Goal: Information Seeking & Learning: Learn about a topic

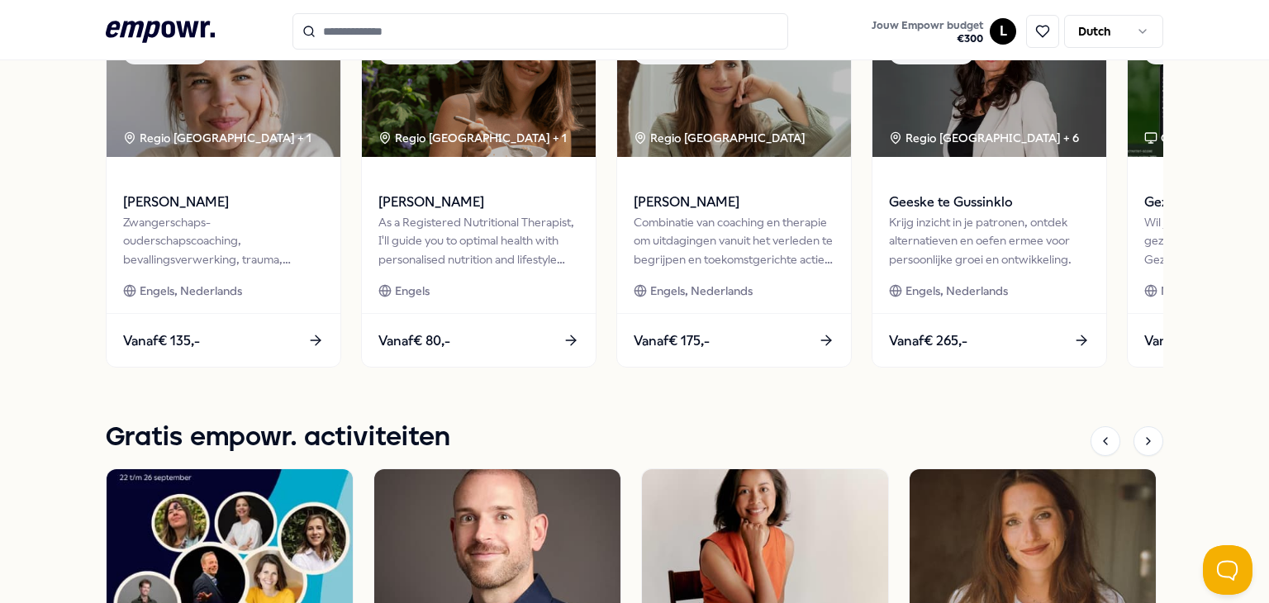
scroll to position [799, 0]
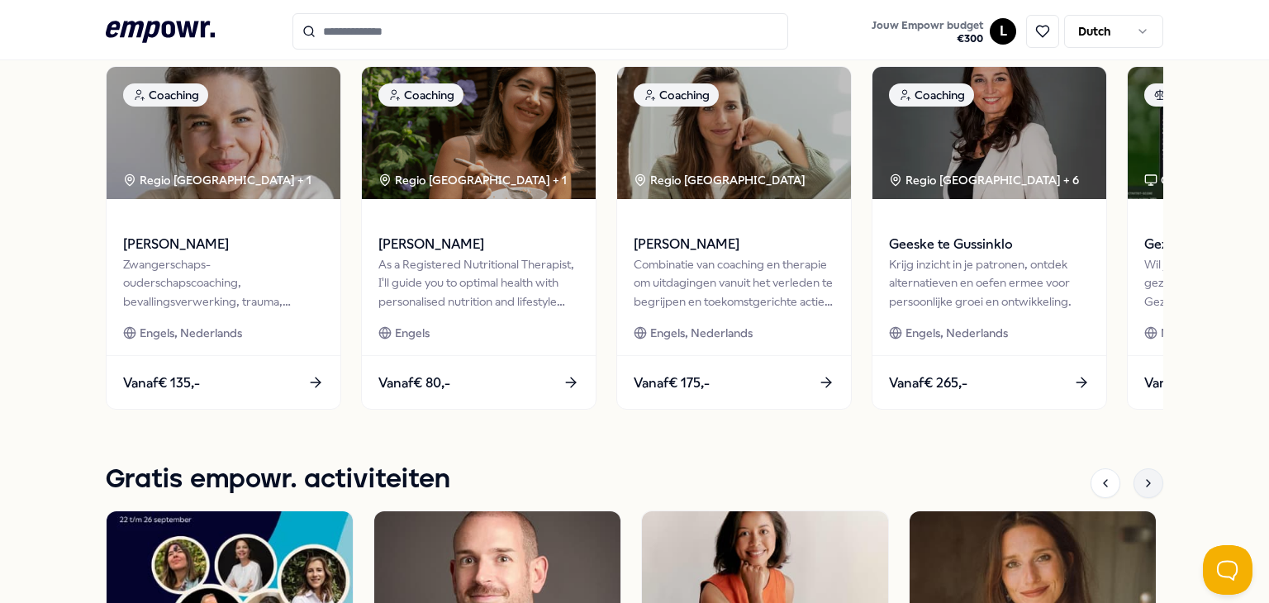
click at [1143, 481] on icon at bounding box center [1148, 483] width 13 height 13
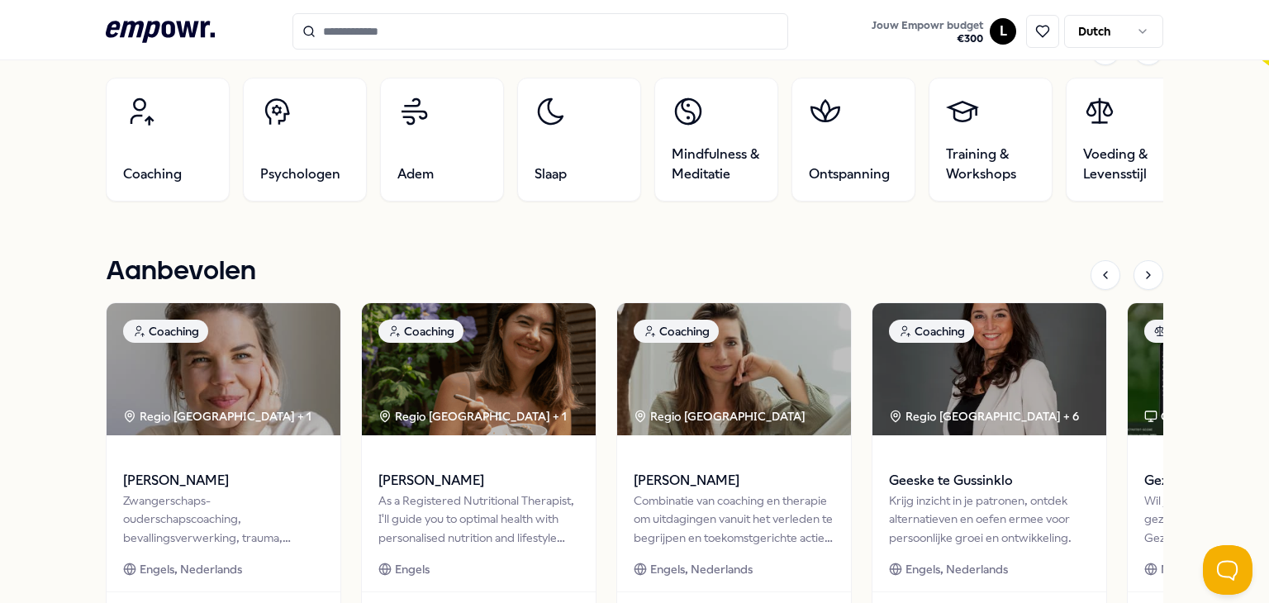
scroll to position [551, 0]
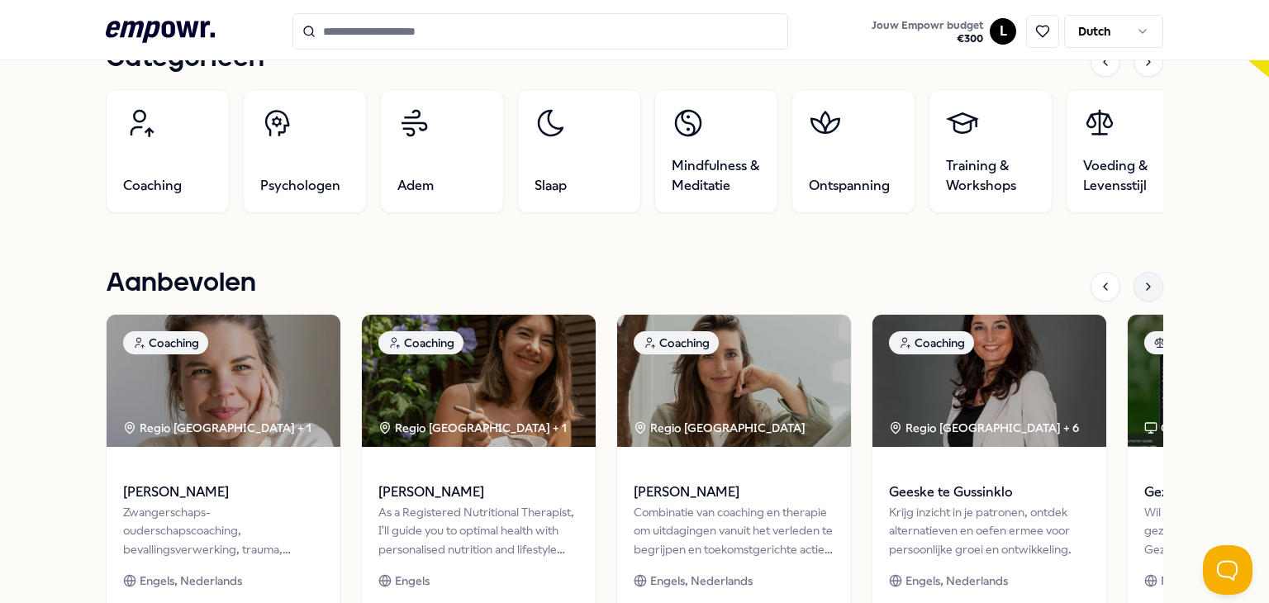
click at [1135, 278] on div at bounding box center [1149, 287] width 30 height 30
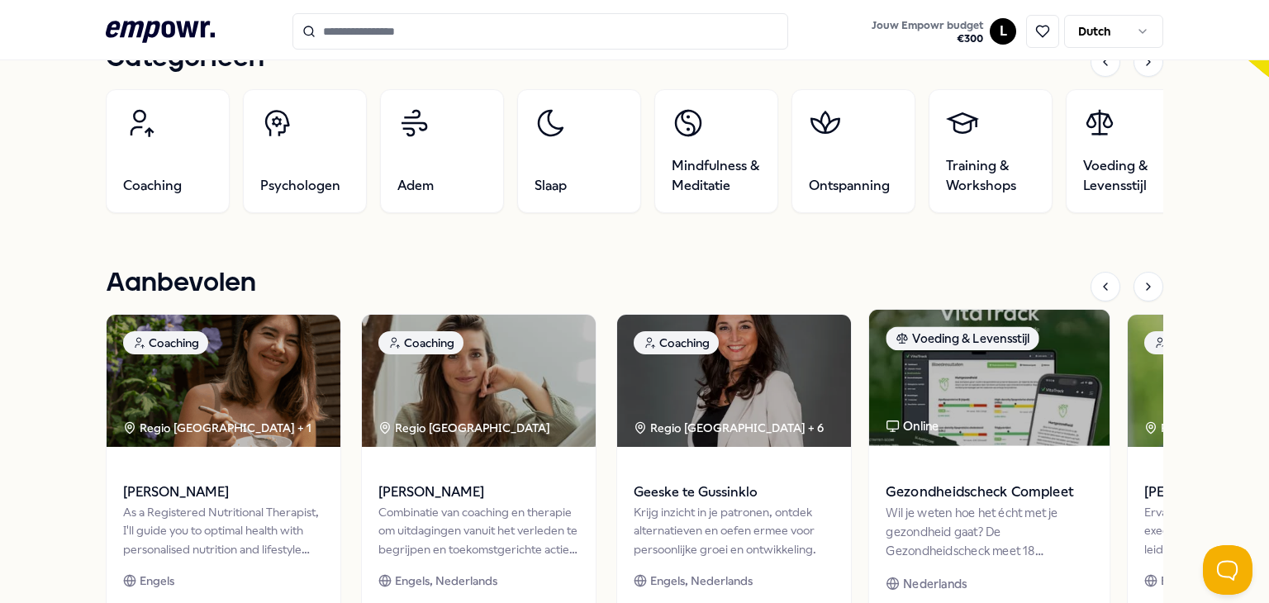
click at [962, 495] on span "Gezondheidscheck Compleet" at bounding box center [989, 492] width 207 height 21
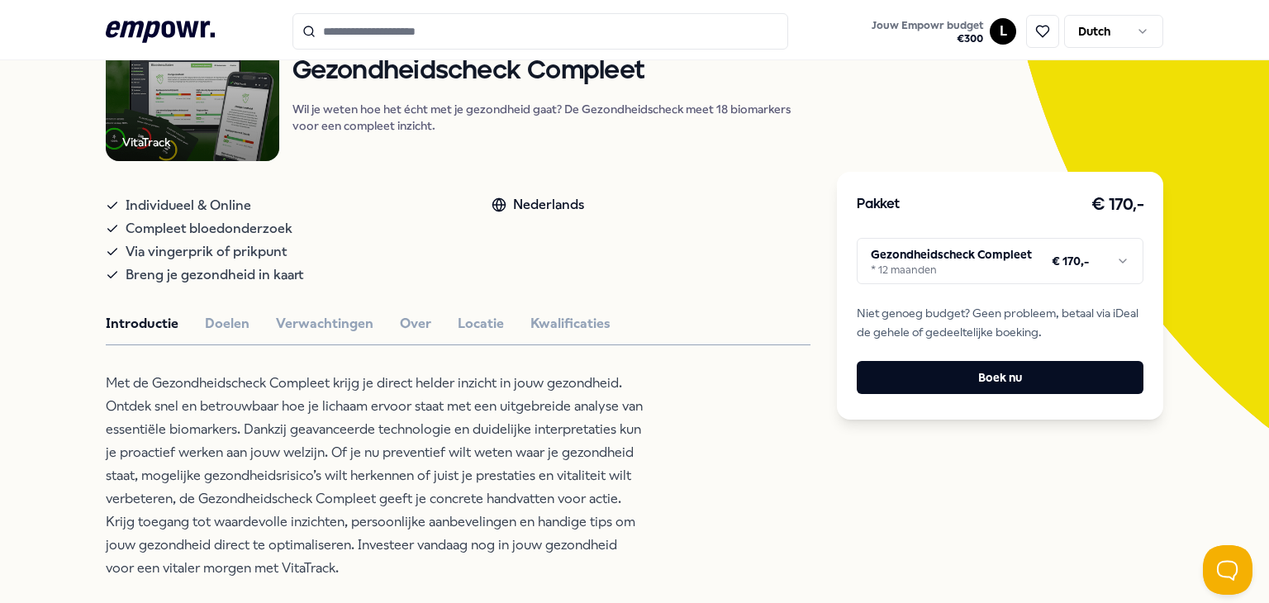
scroll to position [248, 0]
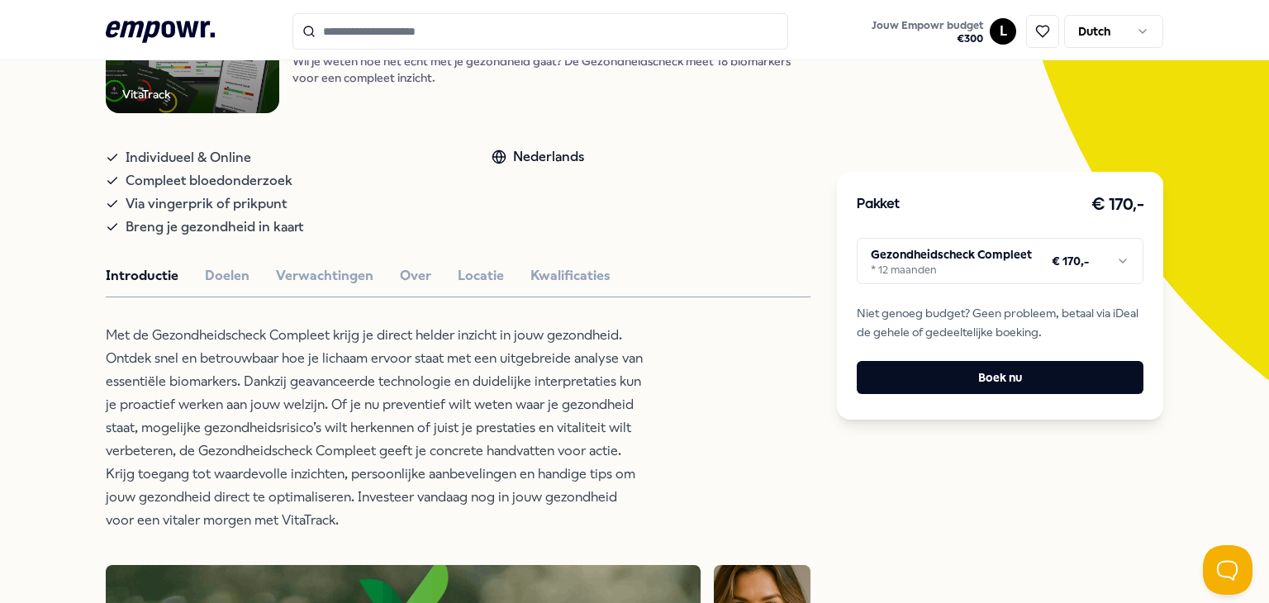
drag, startPoint x: 169, startPoint y: 266, endPoint x: 195, endPoint y: 270, distance: 26.8
click at [169, 266] on button "Introductie" at bounding box center [142, 275] width 73 height 21
click at [205, 272] on button "Doelen" at bounding box center [227, 275] width 45 height 21
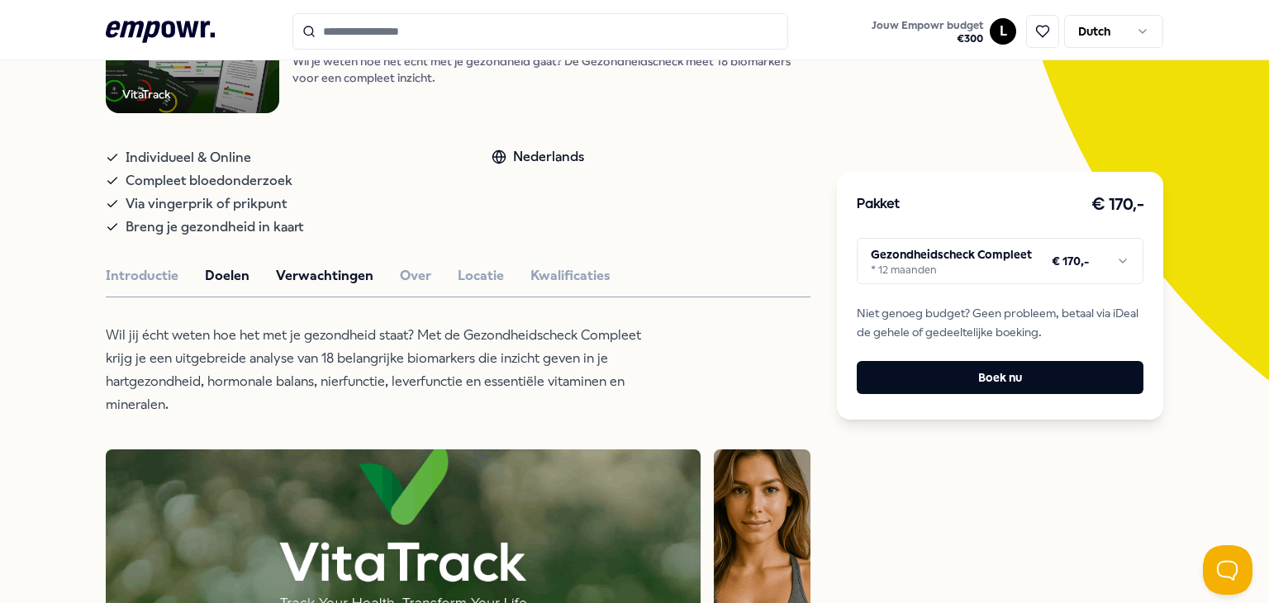
click at [327, 277] on button "Verwachtingen" at bounding box center [324, 275] width 97 height 21
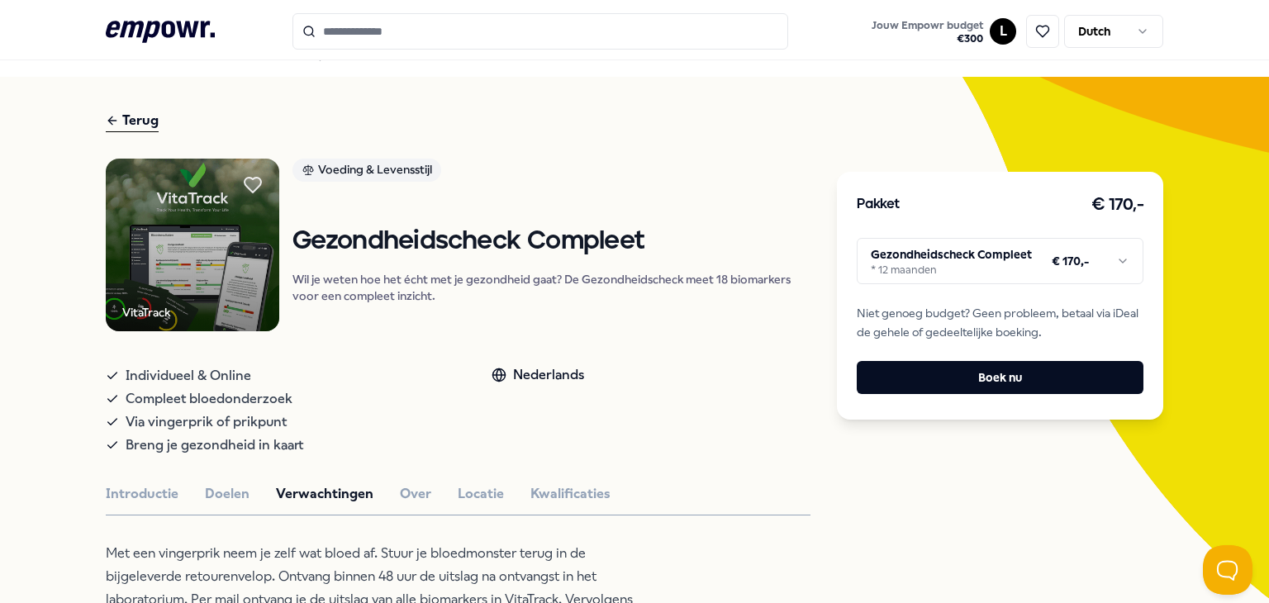
scroll to position [0, 0]
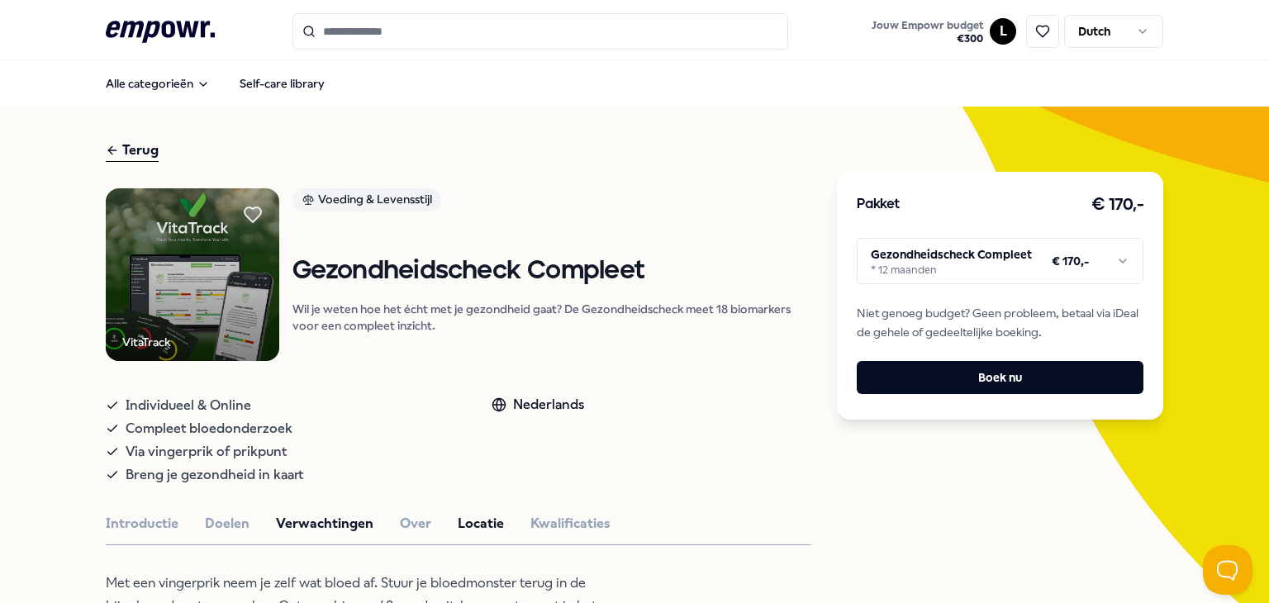
click at [473, 520] on button "Locatie" at bounding box center [481, 523] width 46 height 21
click at [173, 31] on icon at bounding box center [160, 31] width 109 height 21
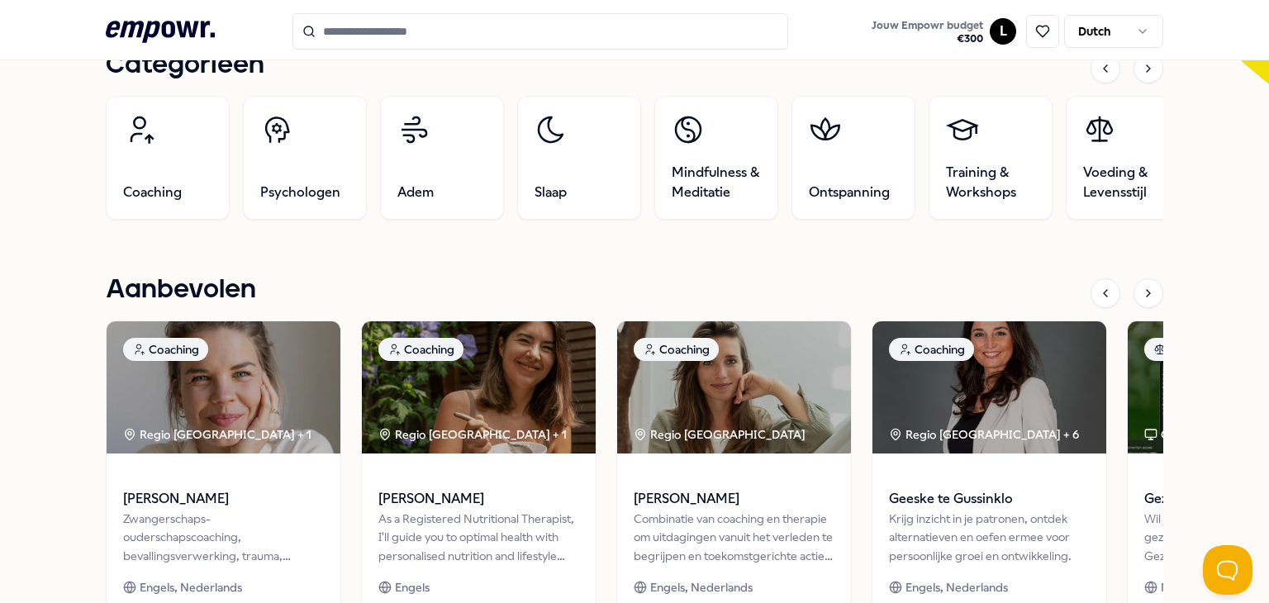
scroll to position [412, 0]
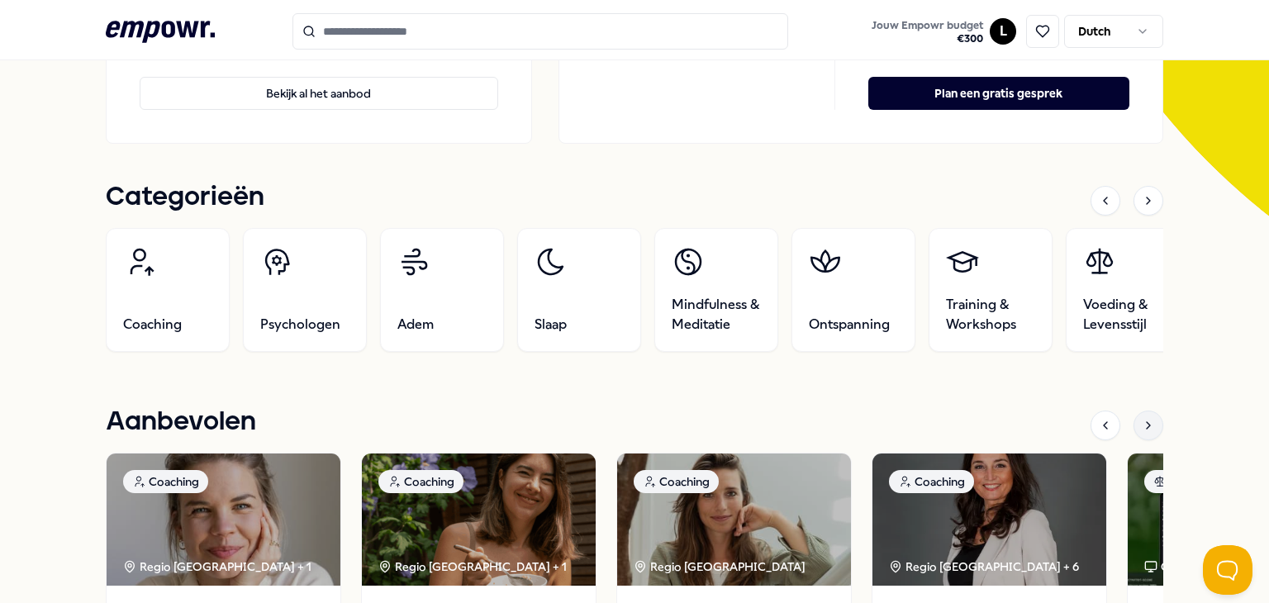
click at [1142, 426] on icon at bounding box center [1148, 425] width 13 height 13
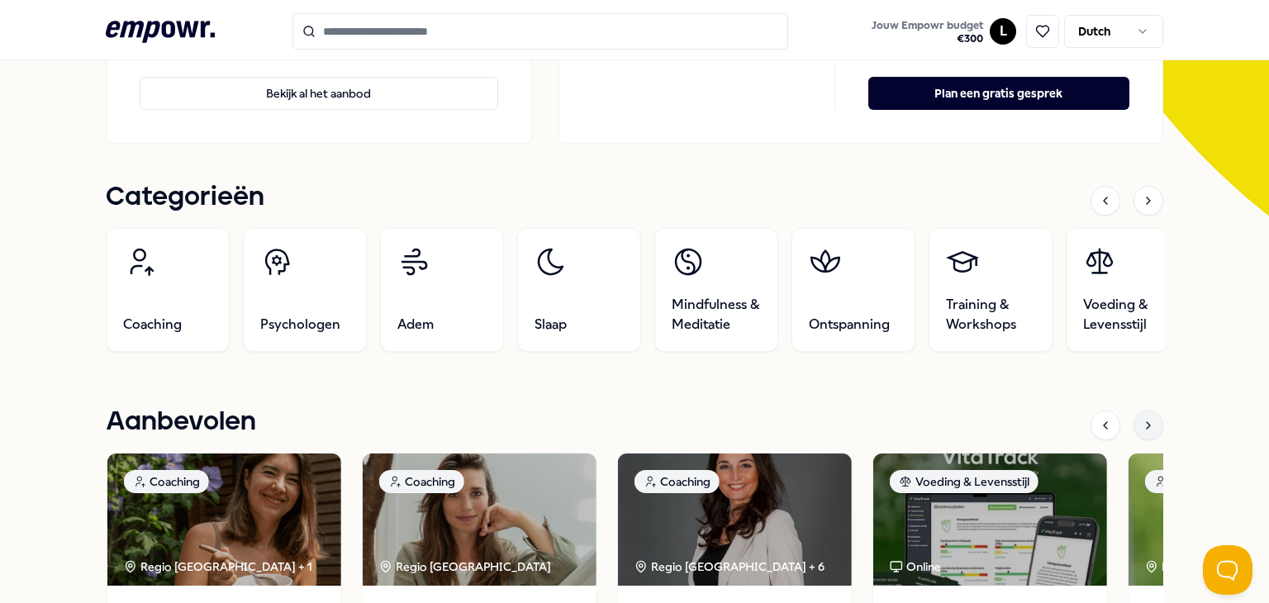
click at [1142, 426] on icon at bounding box center [1148, 425] width 13 height 13
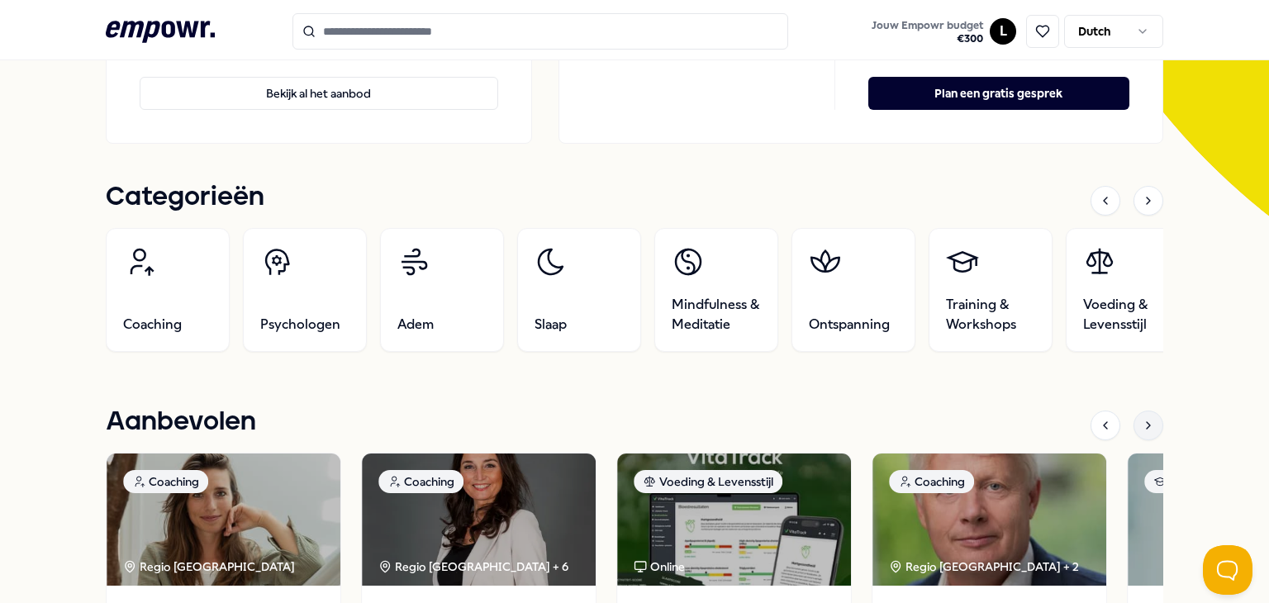
click at [1142, 426] on icon at bounding box center [1148, 425] width 13 height 13
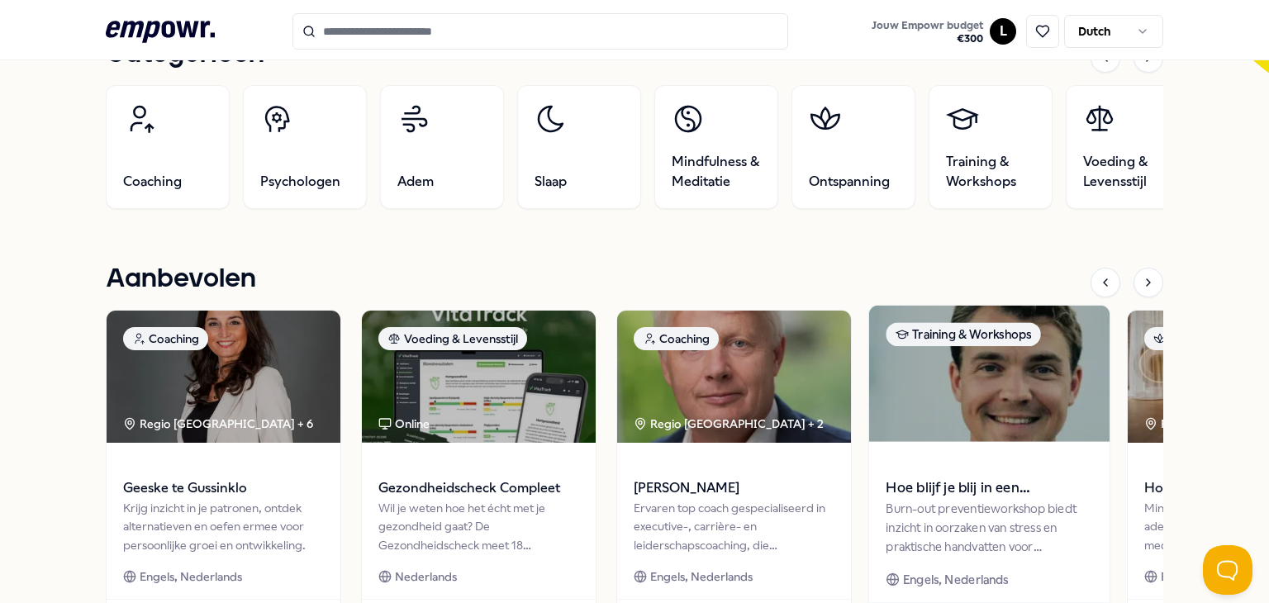
scroll to position [578, 0]
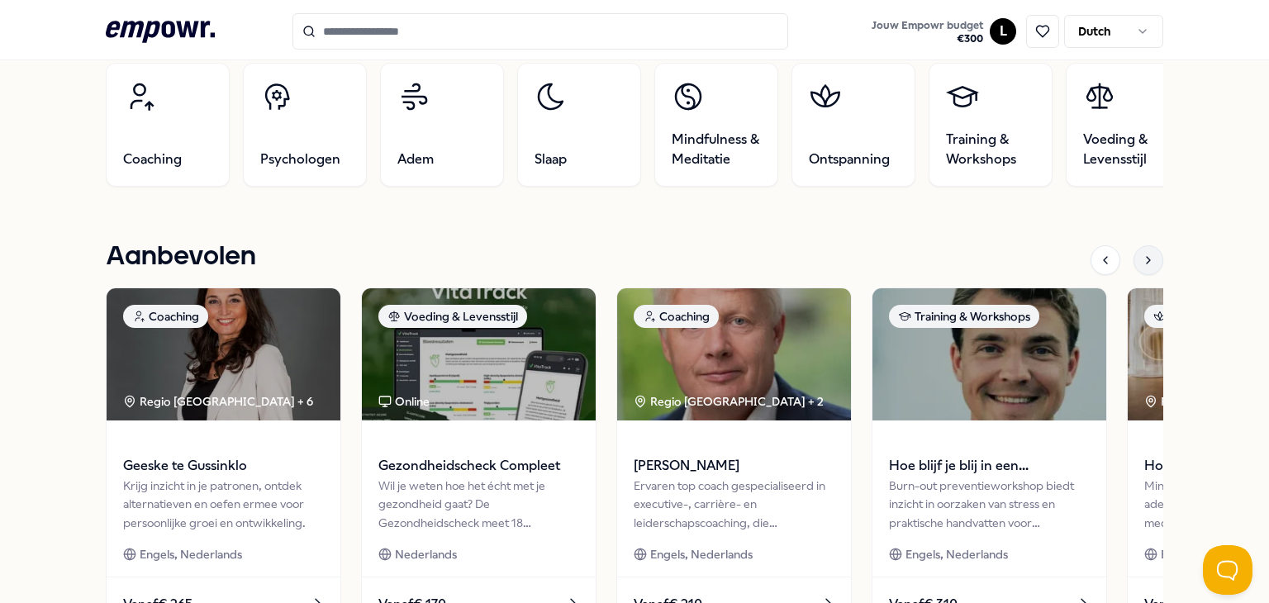
click at [1134, 266] on div at bounding box center [1149, 260] width 30 height 30
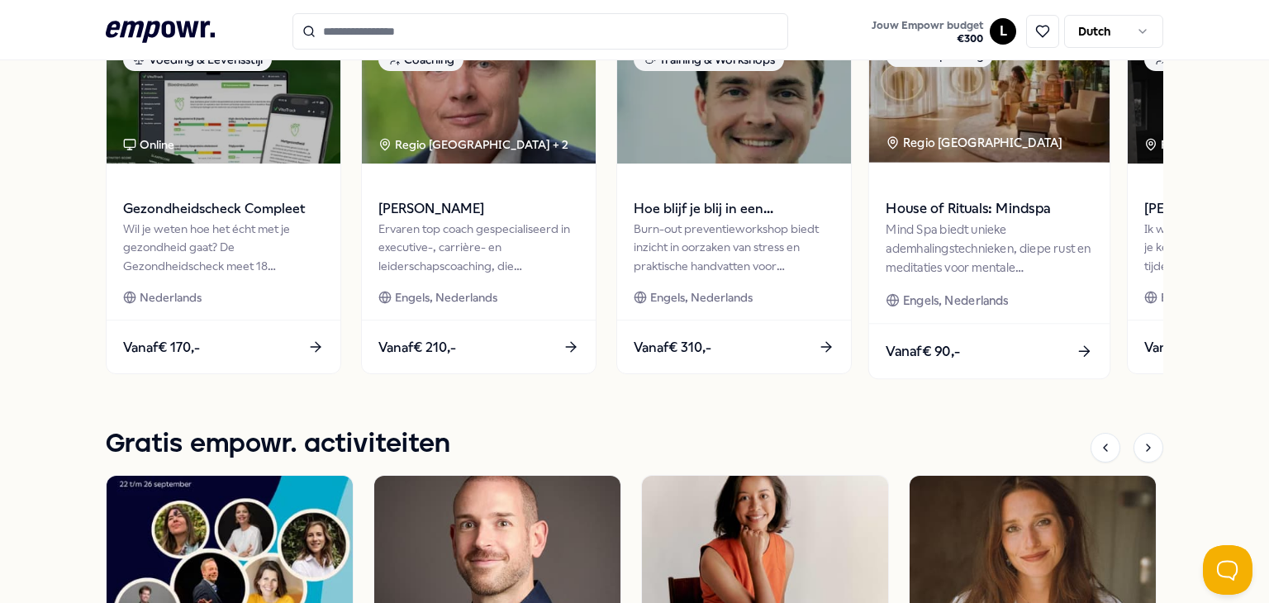
scroll to position [825, 0]
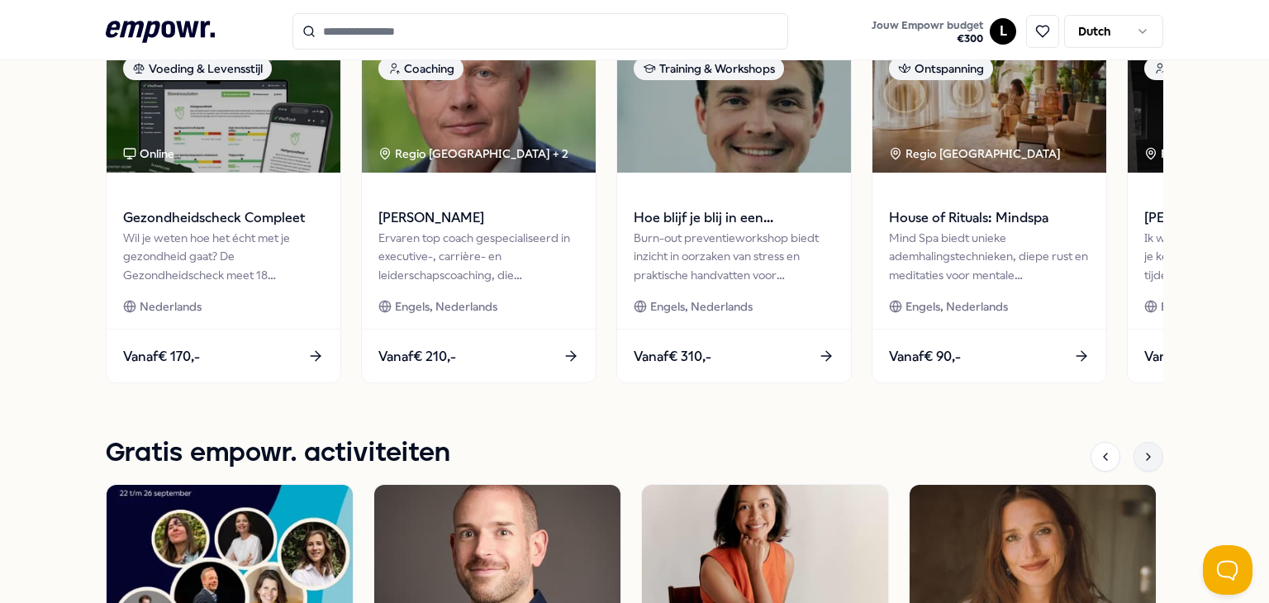
drag, startPoint x: 1142, startPoint y: 452, endPoint x: 1125, endPoint y: 414, distance: 41.4
click at [1142, 454] on icon at bounding box center [1148, 456] width 13 height 13
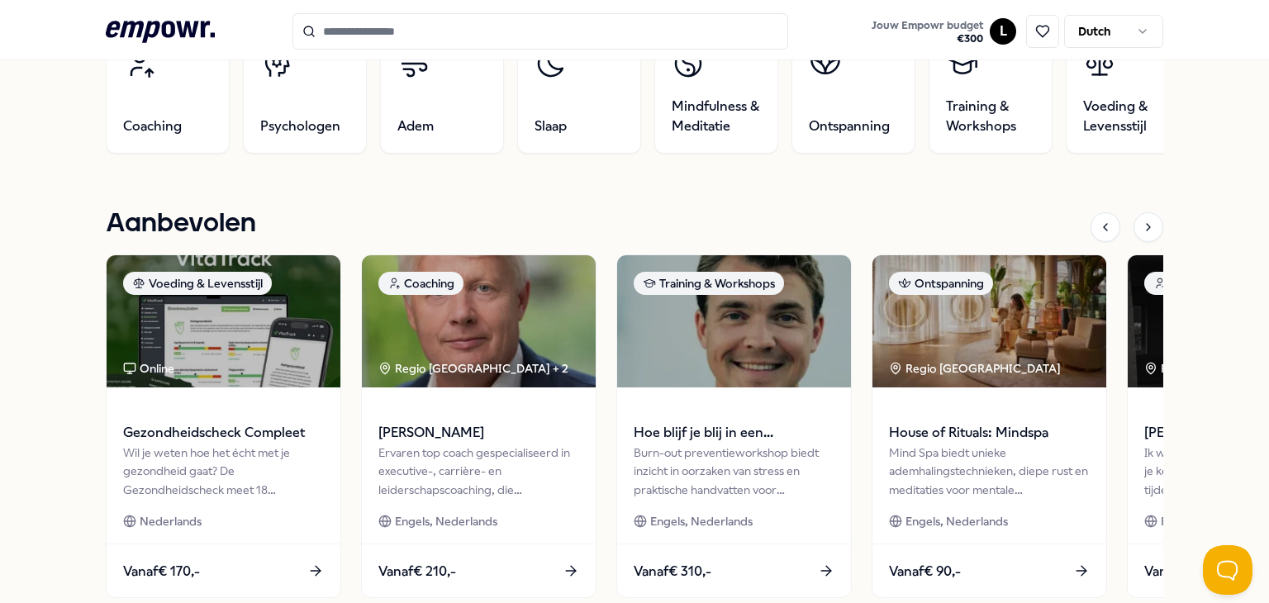
scroll to position [578, 0]
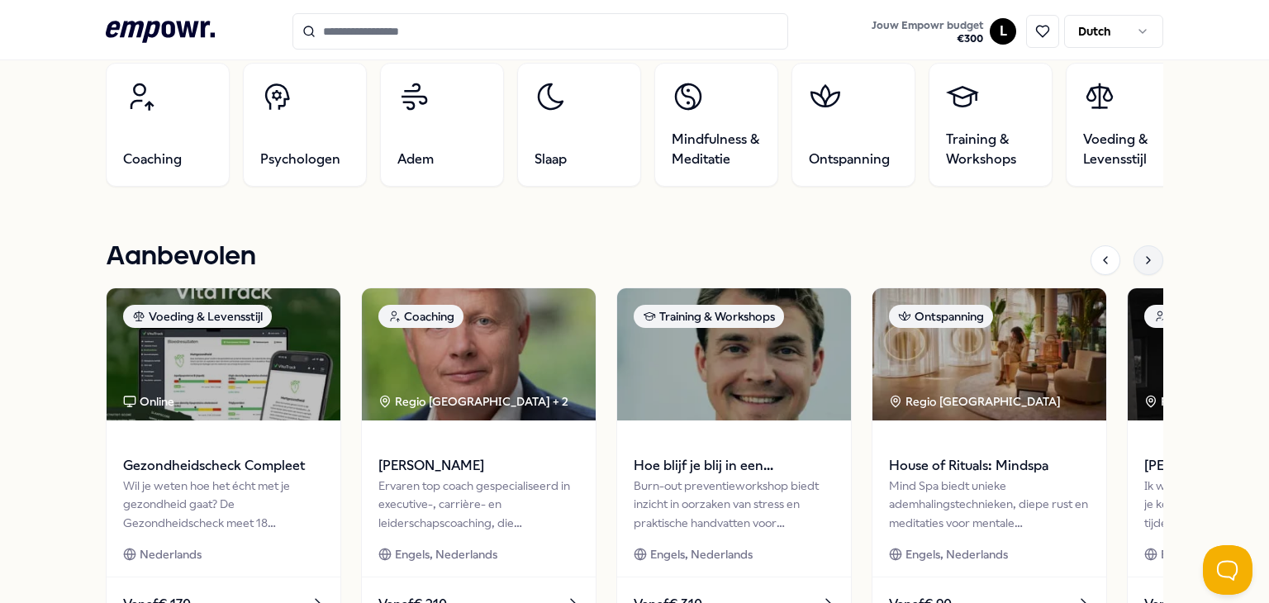
click at [1134, 255] on div at bounding box center [1149, 260] width 30 height 30
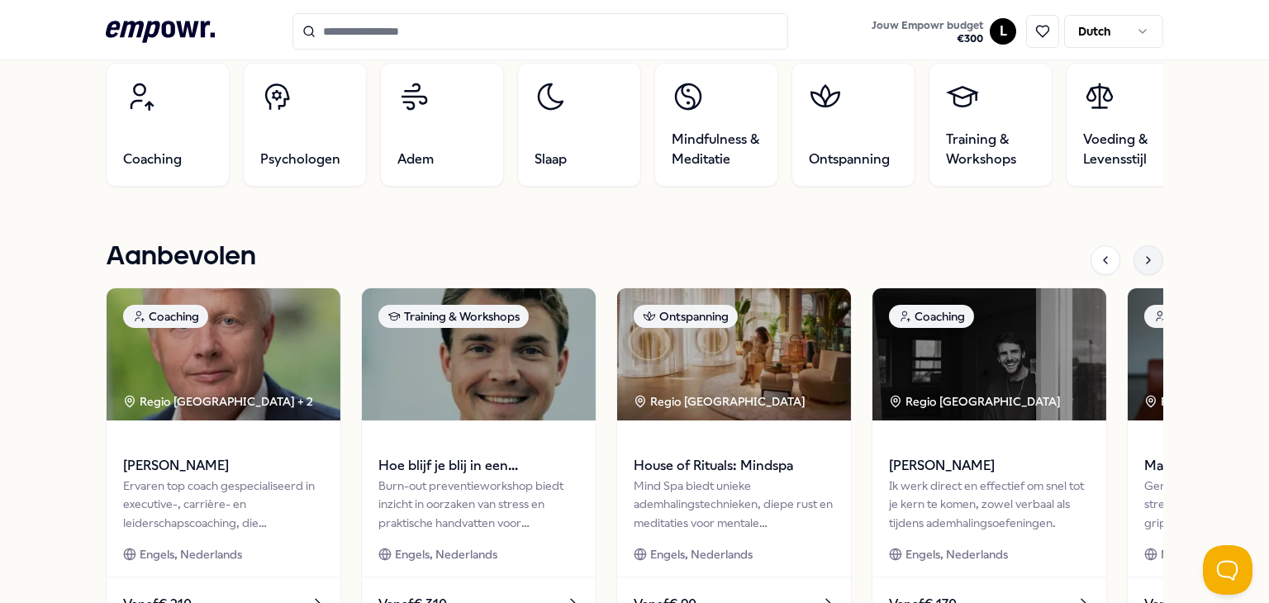
click at [1134, 255] on div at bounding box center [1149, 260] width 30 height 30
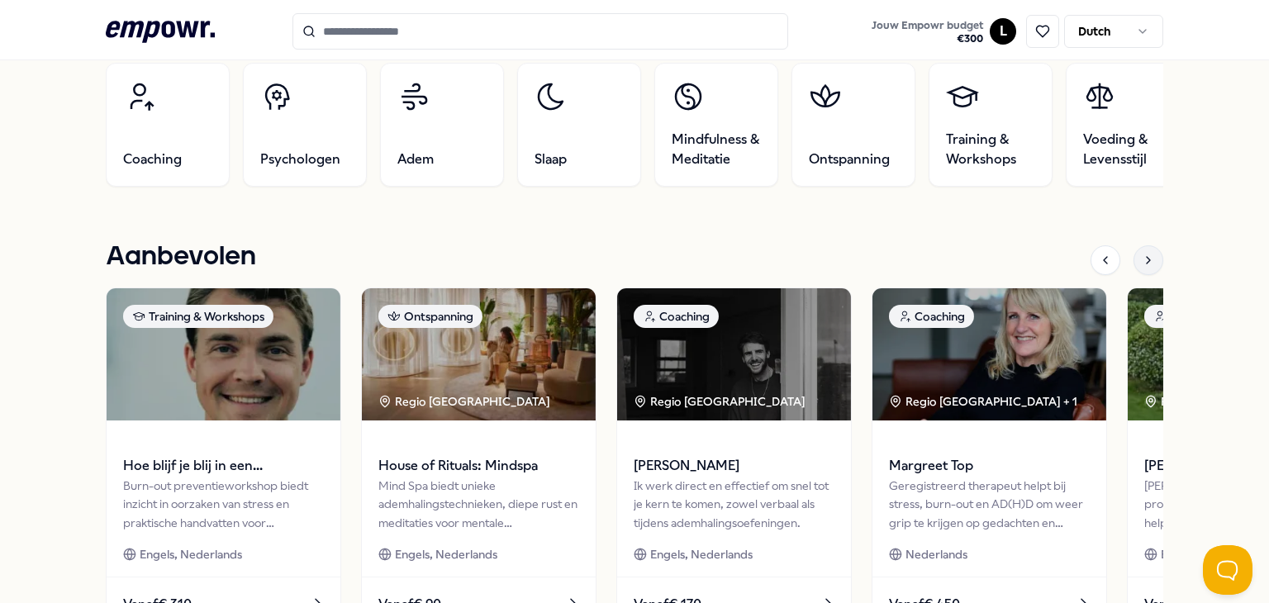
click at [1134, 257] on div at bounding box center [1149, 260] width 30 height 30
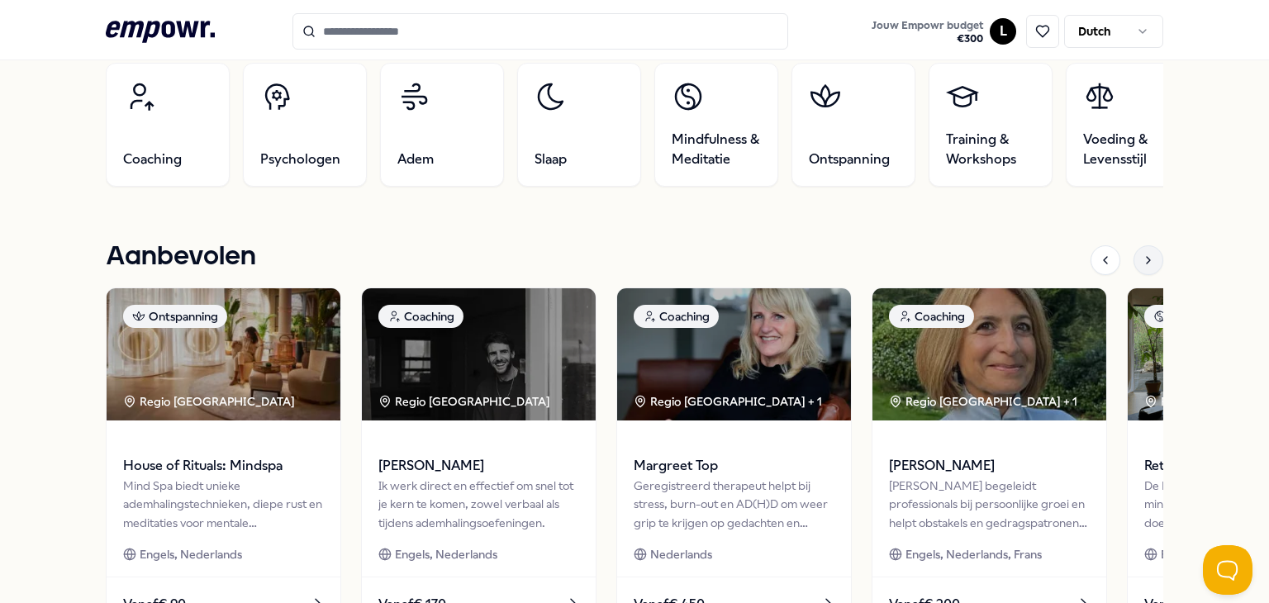
click at [1134, 257] on div at bounding box center [1149, 260] width 30 height 30
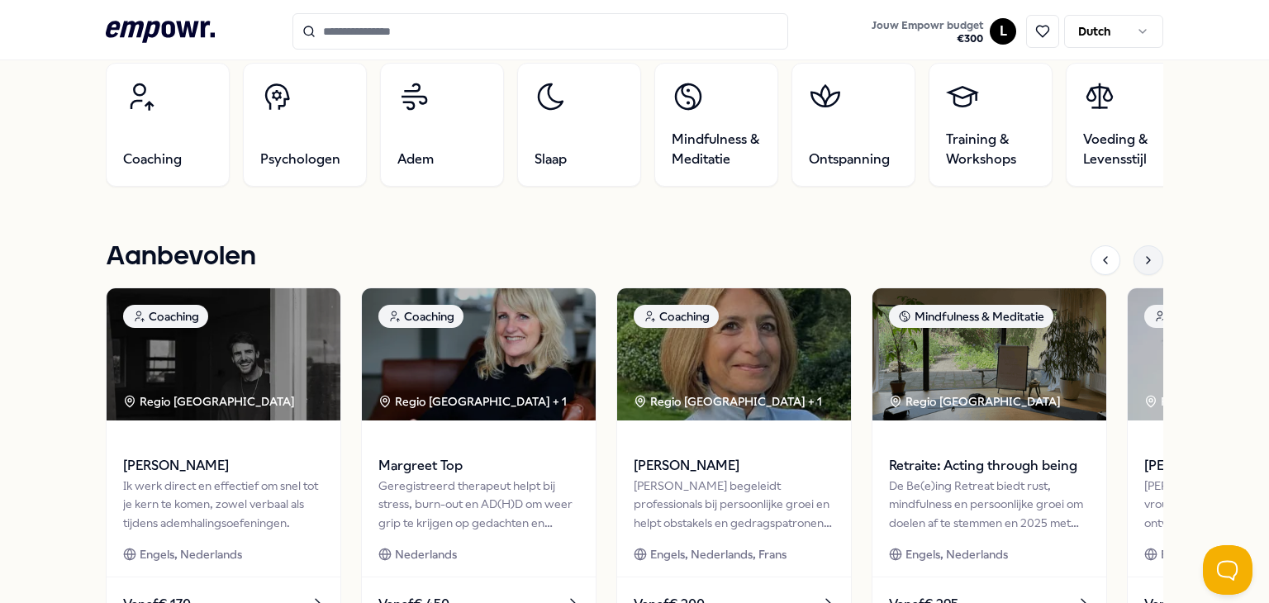
click at [1134, 257] on div at bounding box center [1149, 260] width 30 height 30
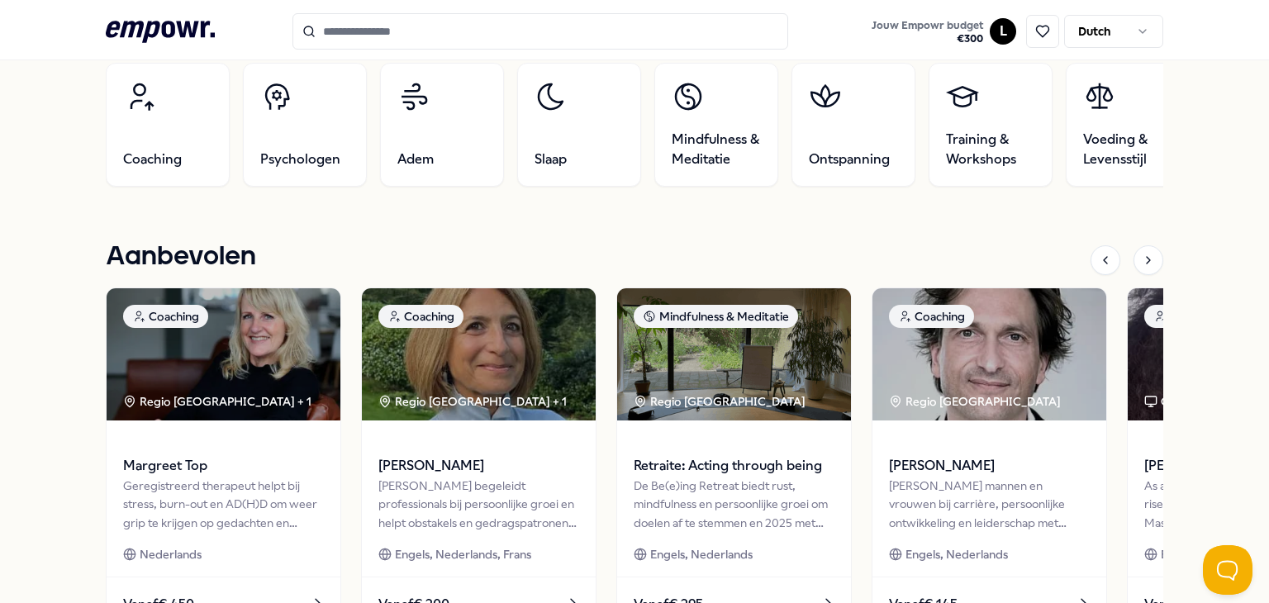
click at [1114, 263] on div at bounding box center [1127, 260] width 73 height 30
click at [1142, 254] on icon at bounding box center [1148, 260] width 13 height 13
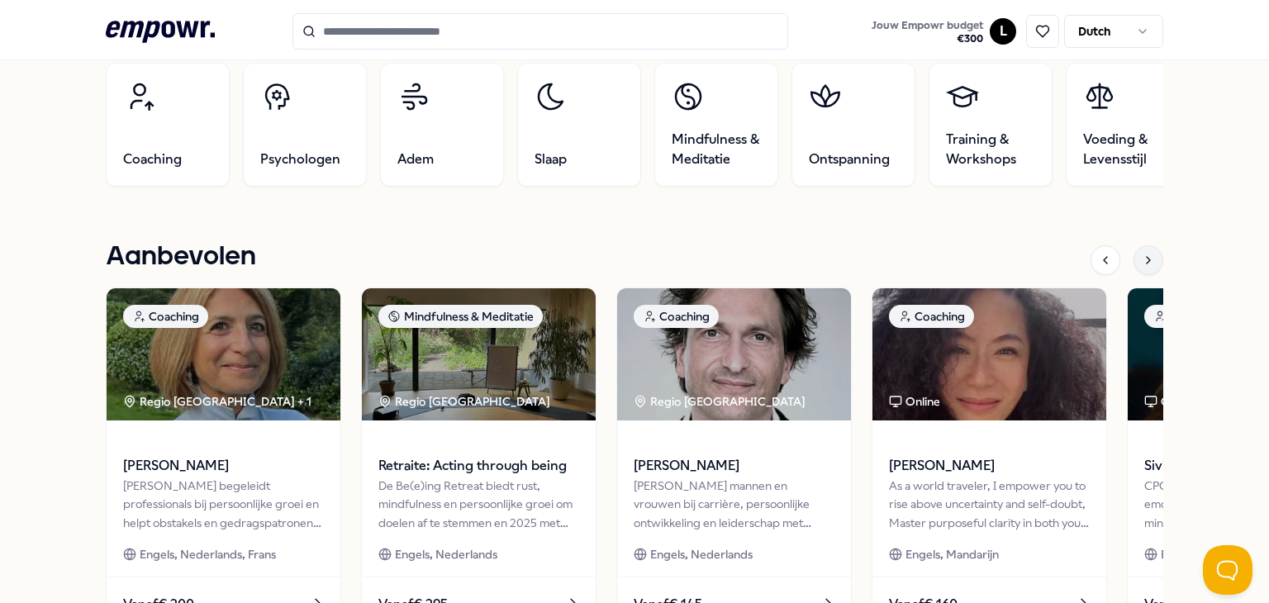
click at [1142, 254] on icon at bounding box center [1148, 260] width 13 height 13
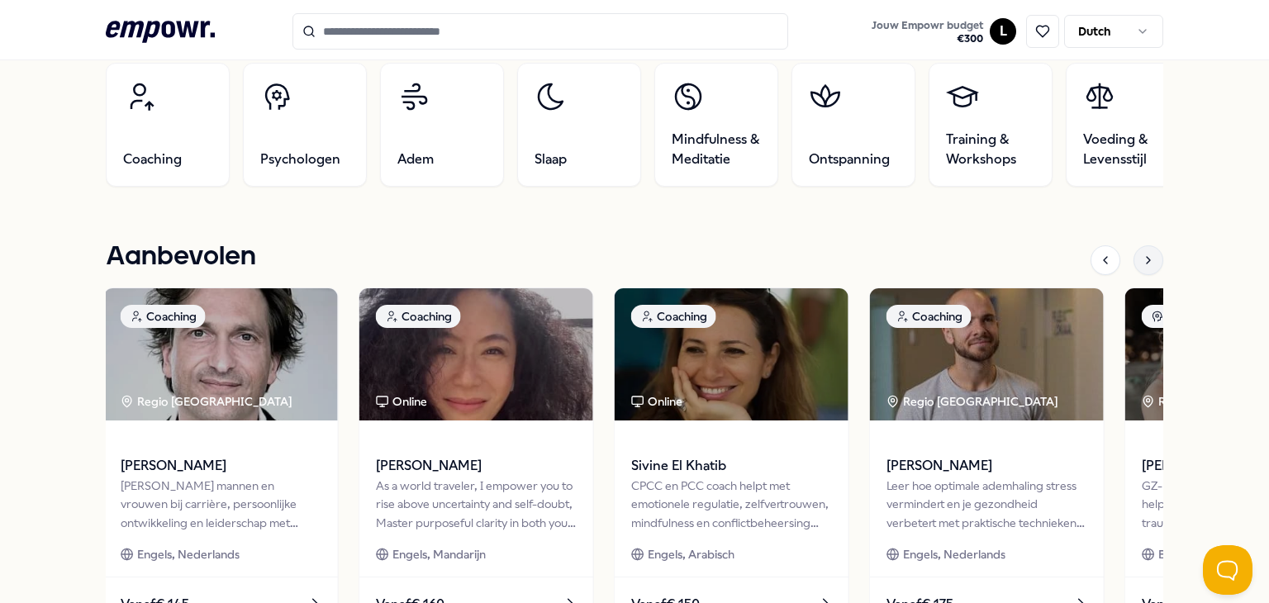
click at [1142, 254] on icon at bounding box center [1148, 260] width 13 height 13
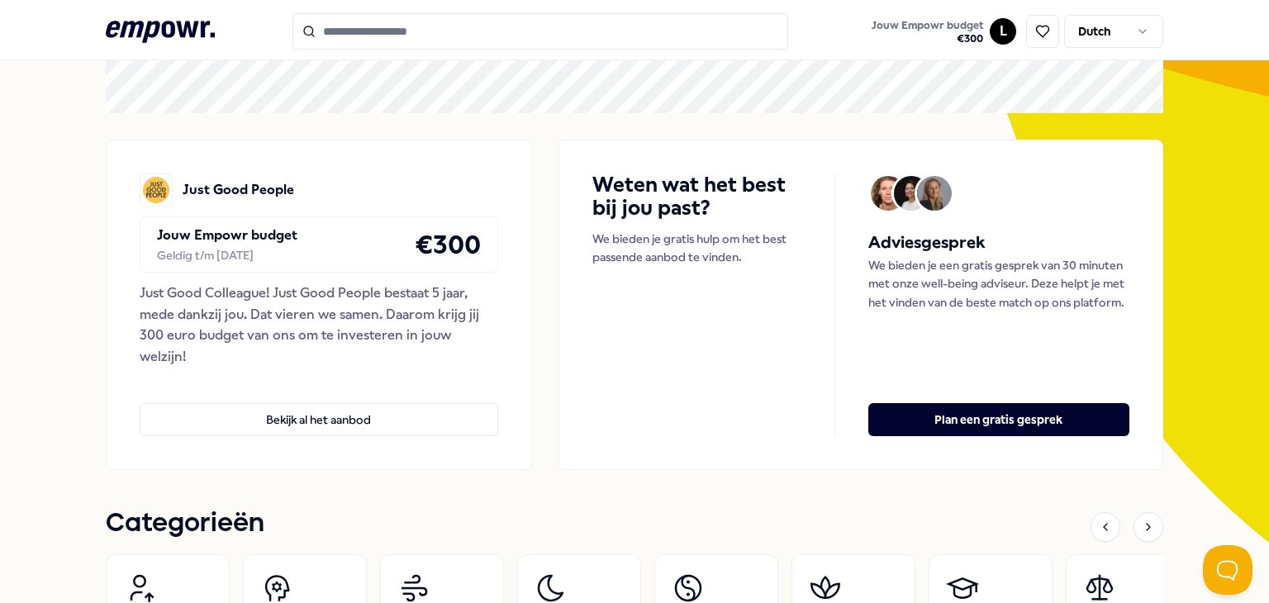
scroll to position [0, 0]
